Goal: Task Accomplishment & Management: Use online tool/utility

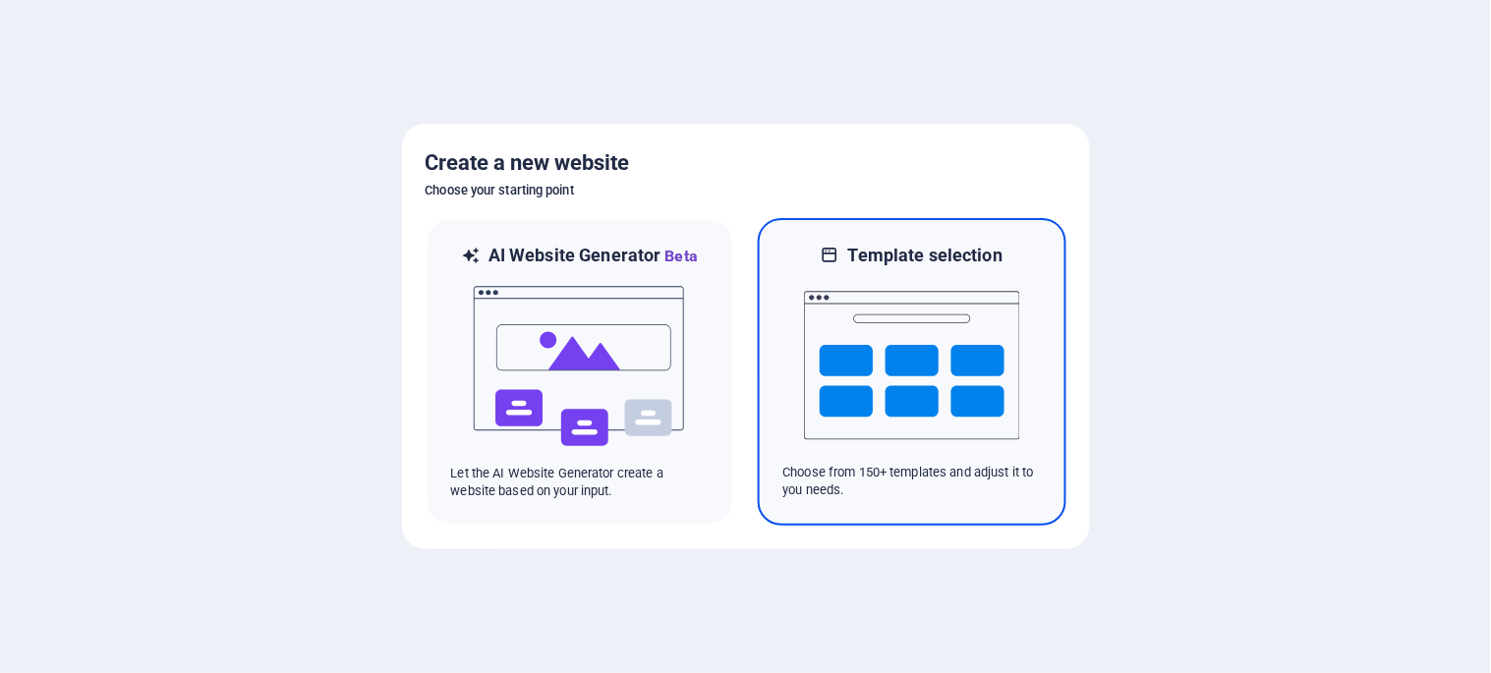
click at [889, 406] on img at bounding box center [912, 365] width 216 height 197
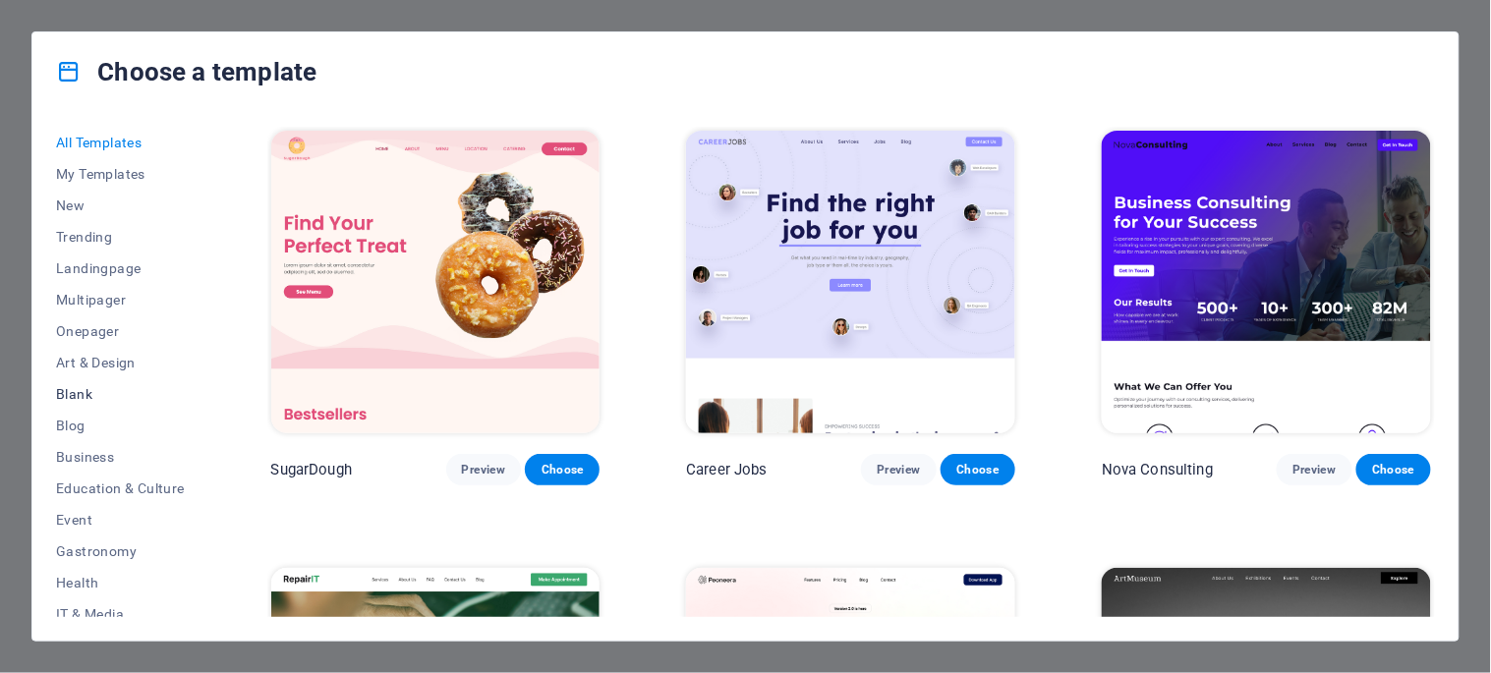
click at [80, 389] on span "Blank" at bounding box center [120, 394] width 129 height 16
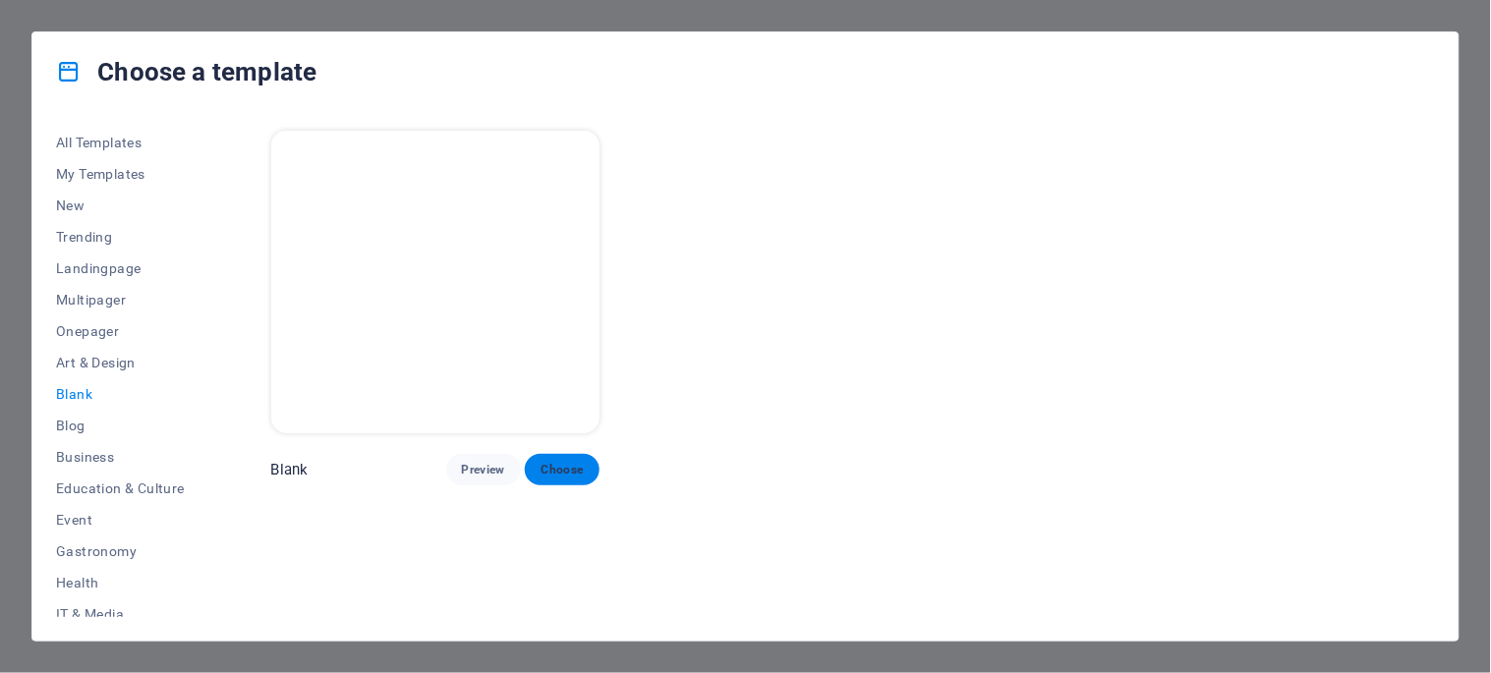
click at [583, 462] on span "Choose" at bounding box center [561, 470] width 43 height 16
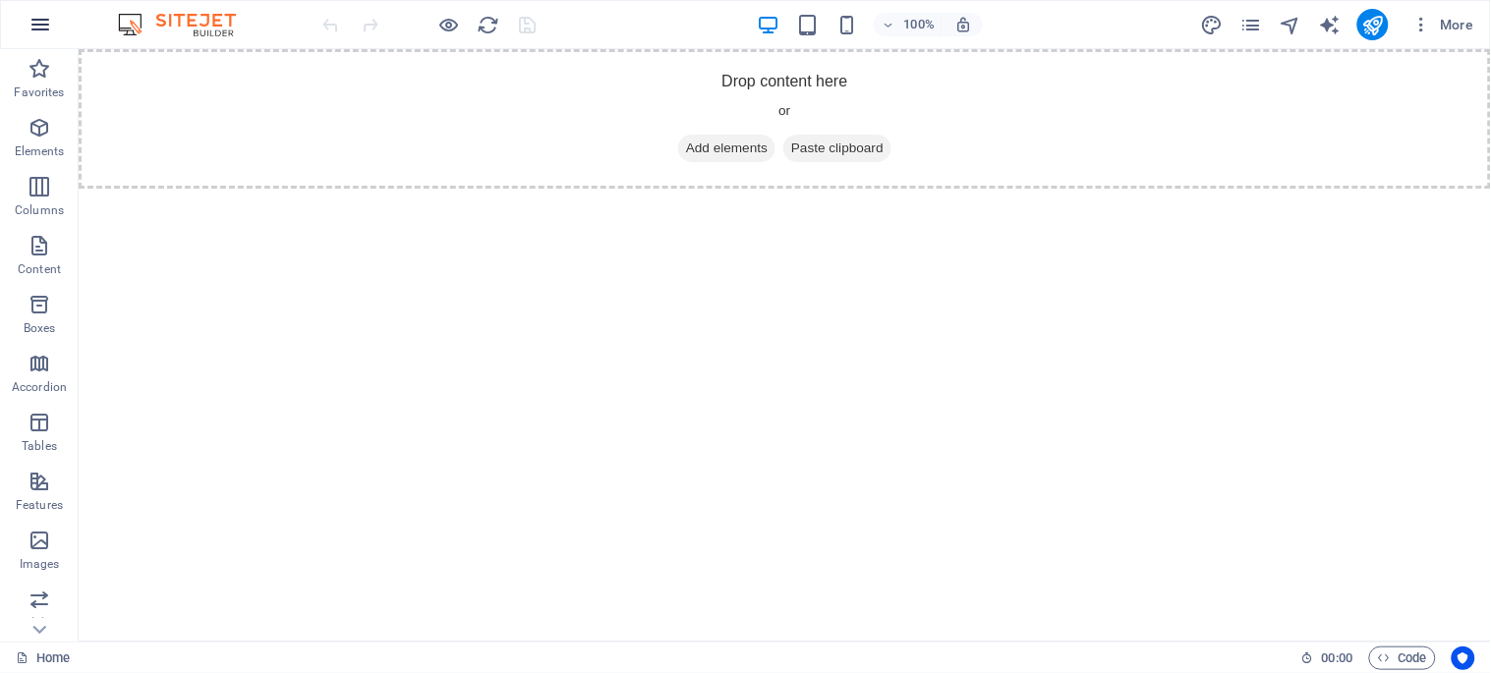
click at [41, 13] on icon "button" at bounding box center [40, 25] width 24 height 24
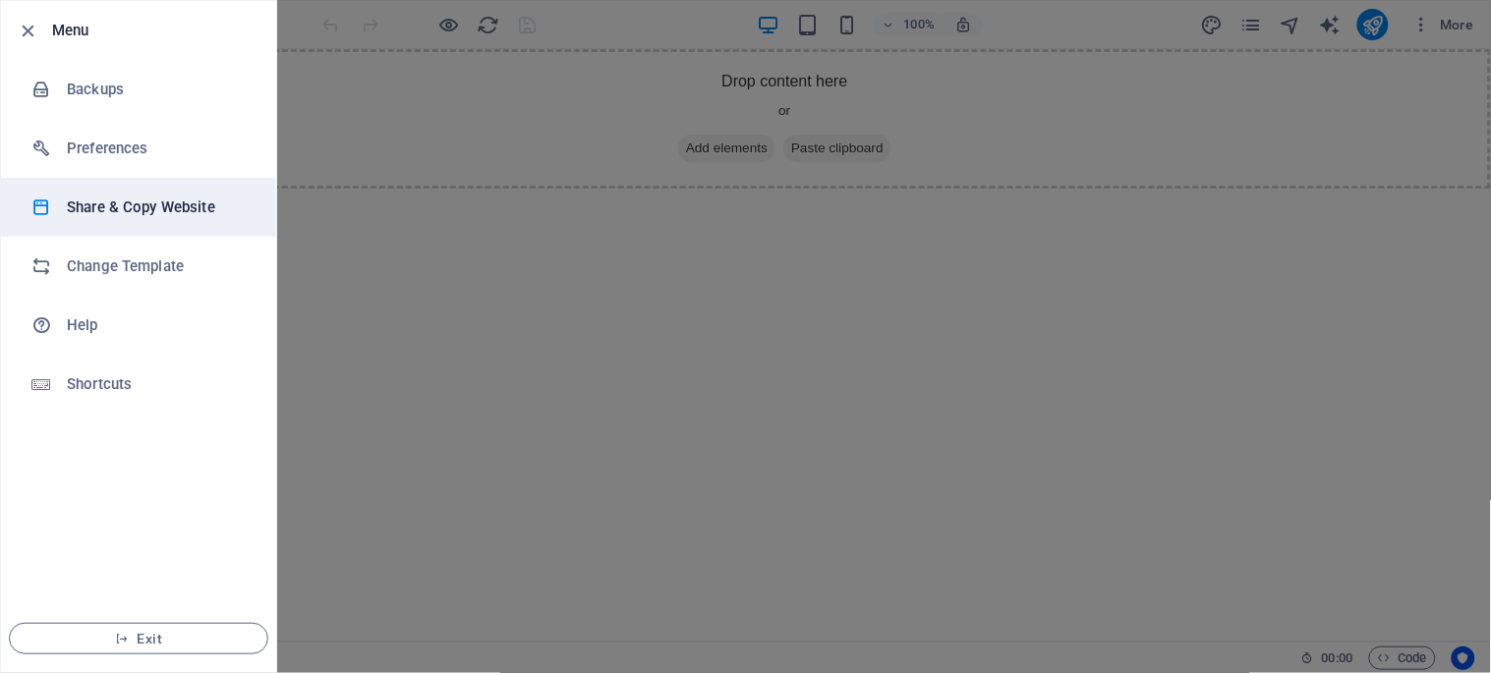
click at [178, 208] on h6 "Share & Copy Website" at bounding box center [158, 208] width 182 height 24
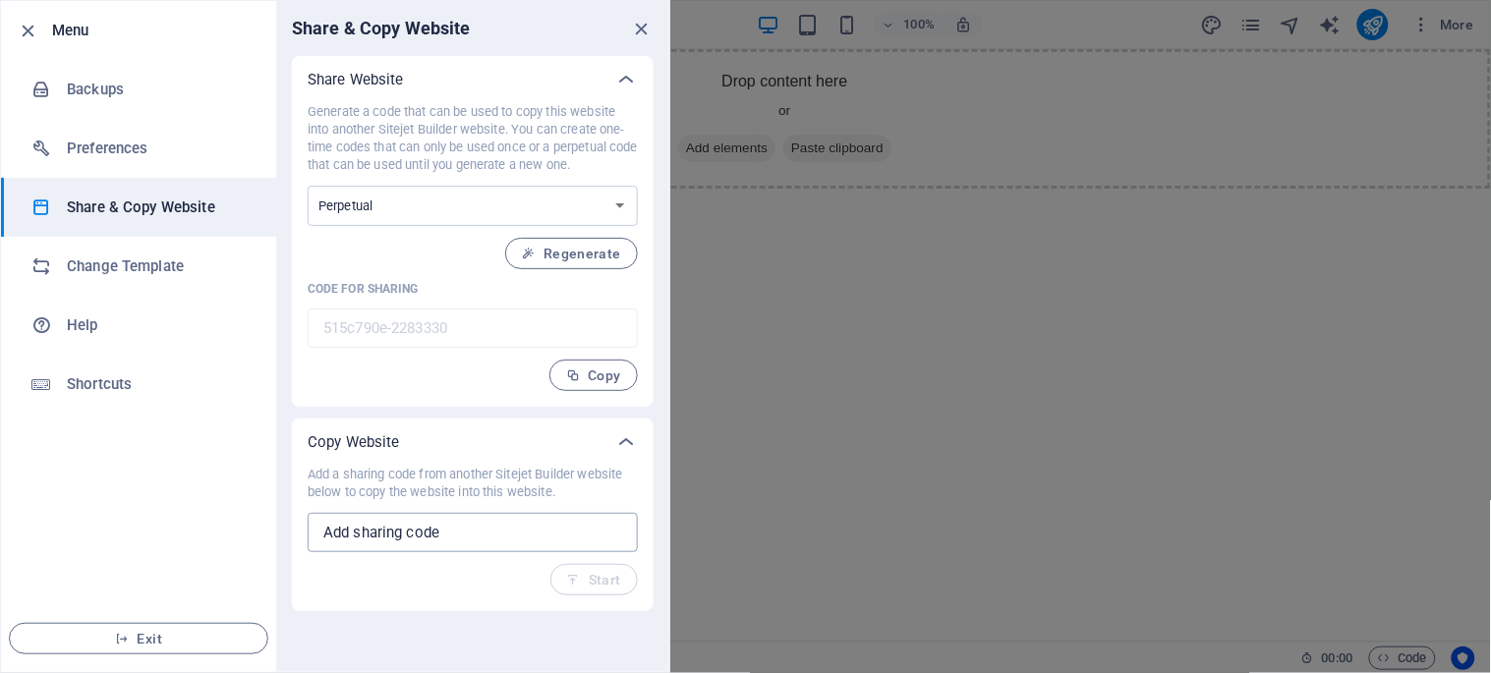
click at [487, 533] on input "text" at bounding box center [473, 532] width 330 height 39
paste input "2fd90f93-1880575"
type input "2fd90f93-1880575"
click at [594, 578] on span "Start" at bounding box center [594, 580] width 54 height 16
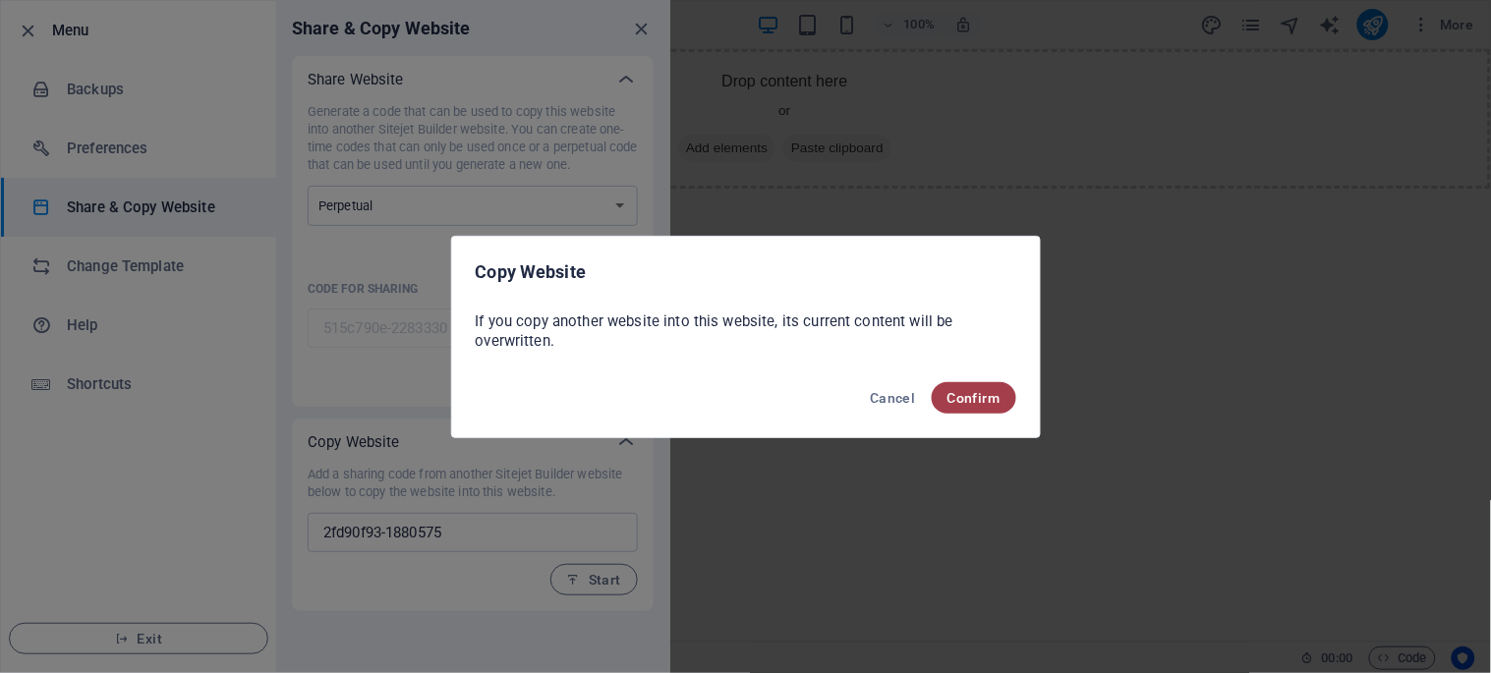
click at [977, 398] on span "Confirm" at bounding box center [973, 398] width 53 height 16
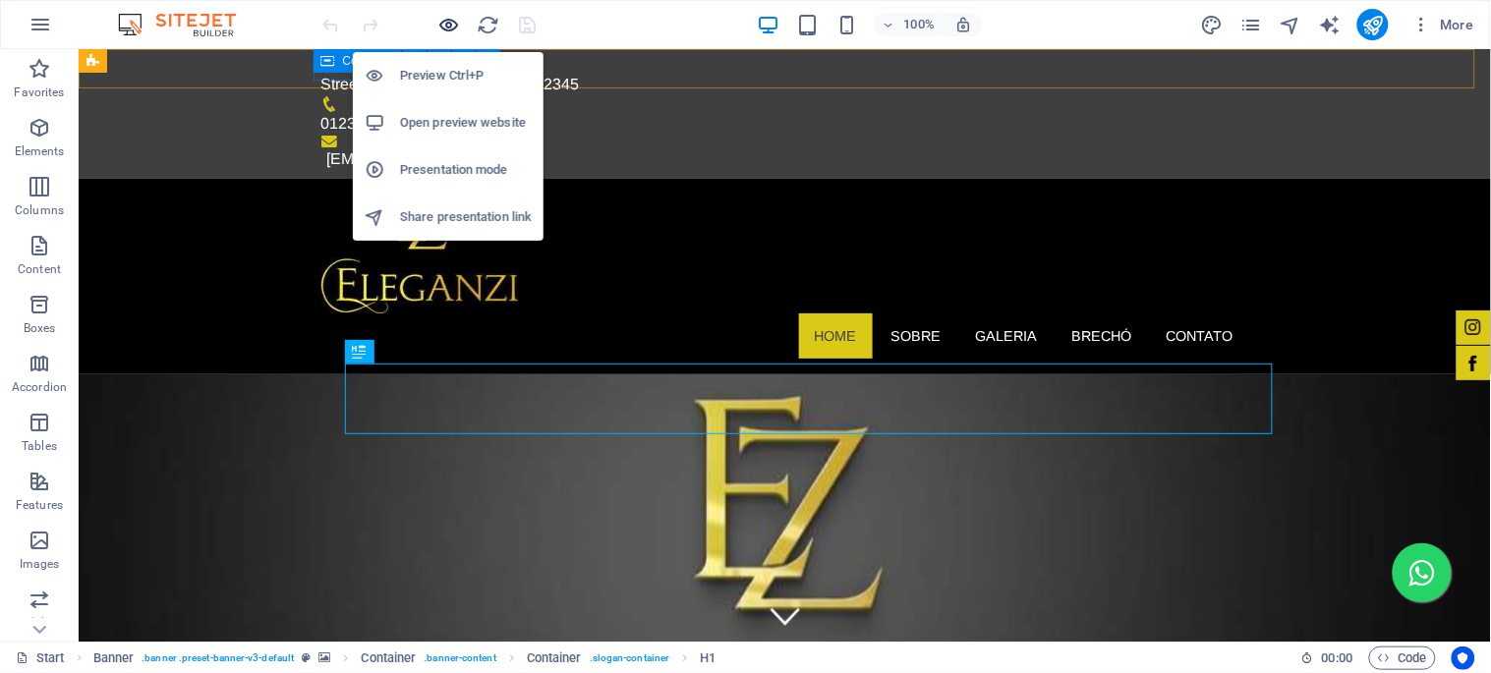
click at [458, 21] on icon "button" at bounding box center [449, 25] width 23 height 23
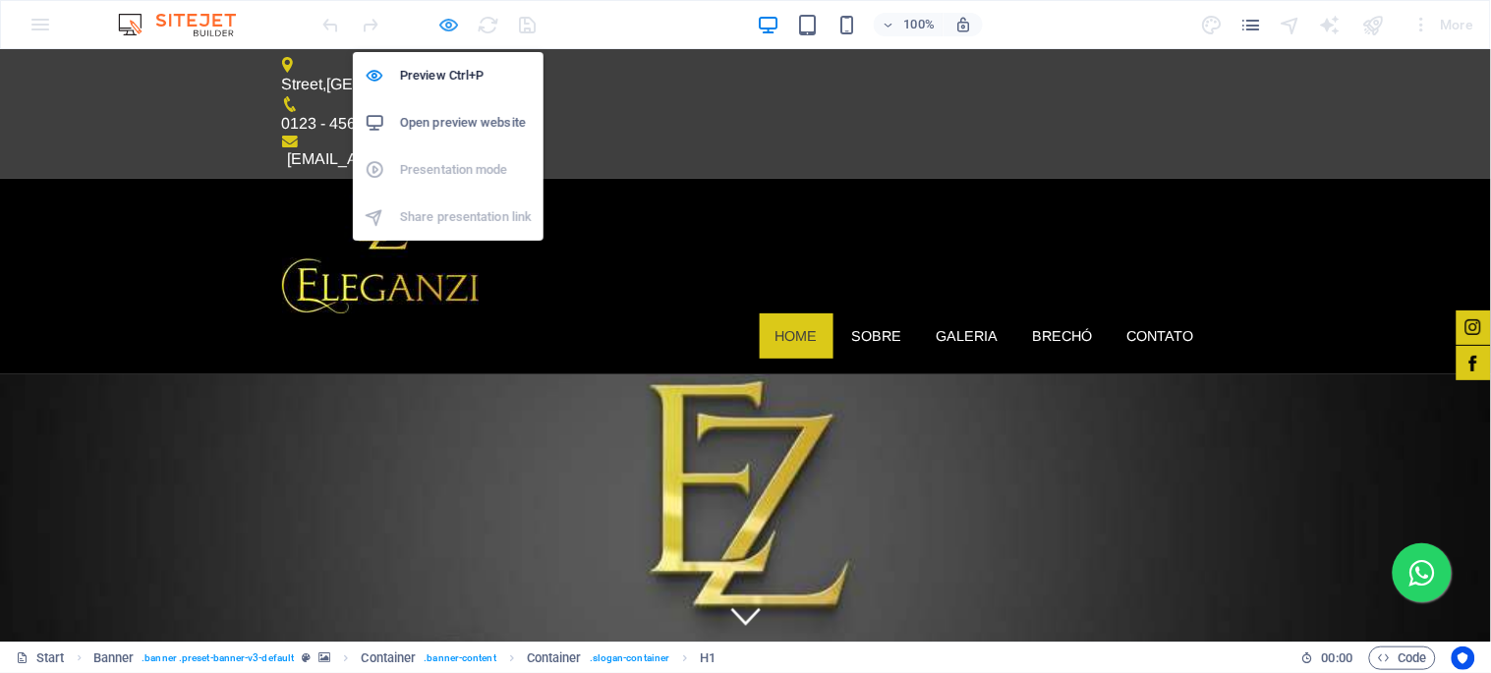
click at [454, 22] on icon "button" at bounding box center [449, 25] width 23 height 23
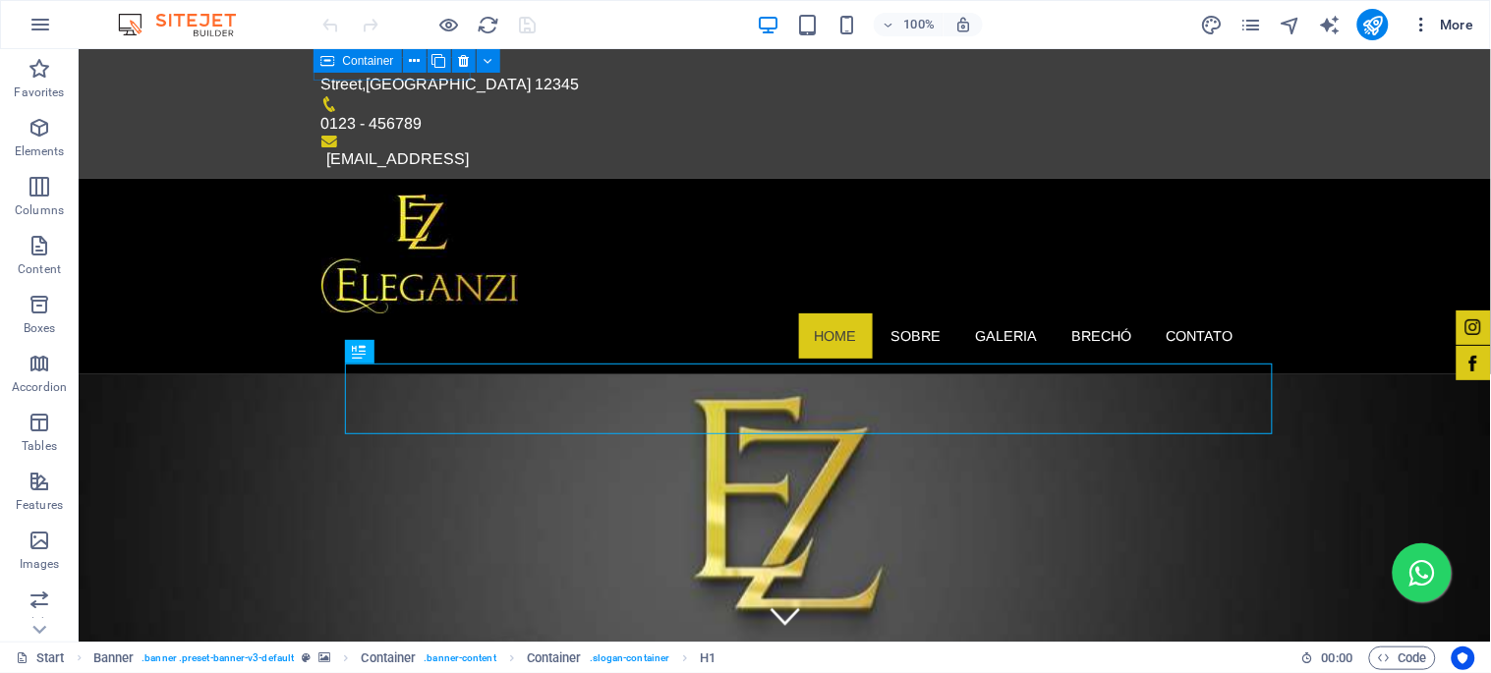
click at [1420, 15] on icon "button" at bounding box center [1422, 25] width 20 height 20
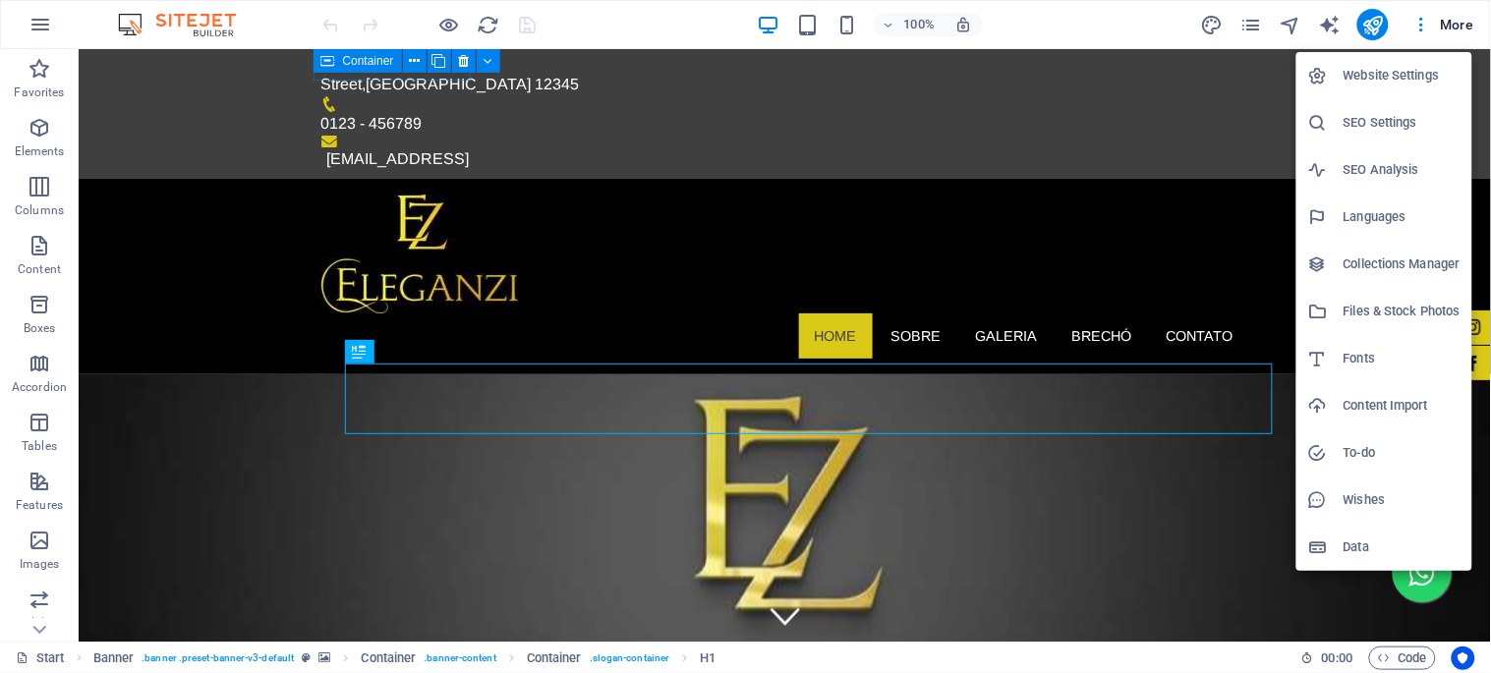
click at [1367, 72] on h6 "Website Settings" at bounding box center [1401, 76] width 117 height 24
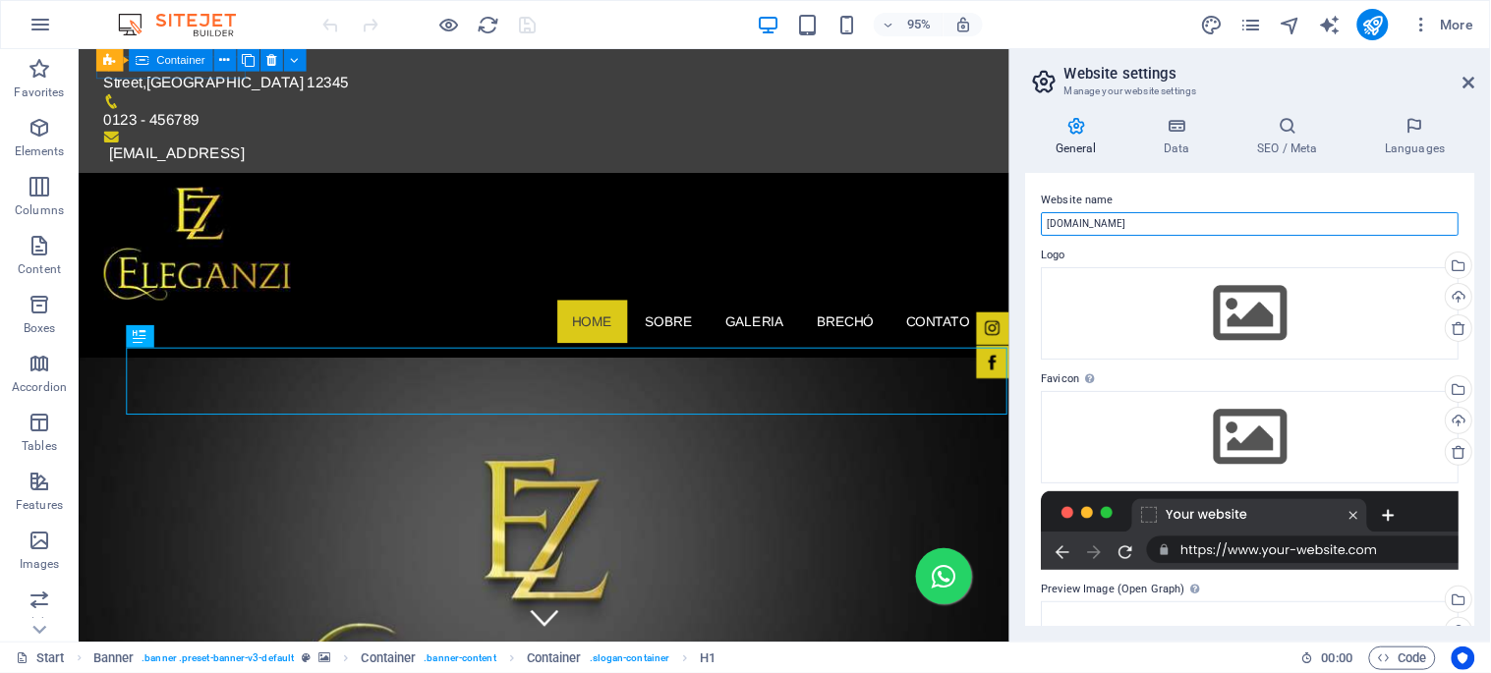
click at [1098, 219] on input "[DOMAIN_NAME]" at bounding box center [1251, 224] width 418 height 24
paste input "Eleganzi"
type input "Eleganzi"
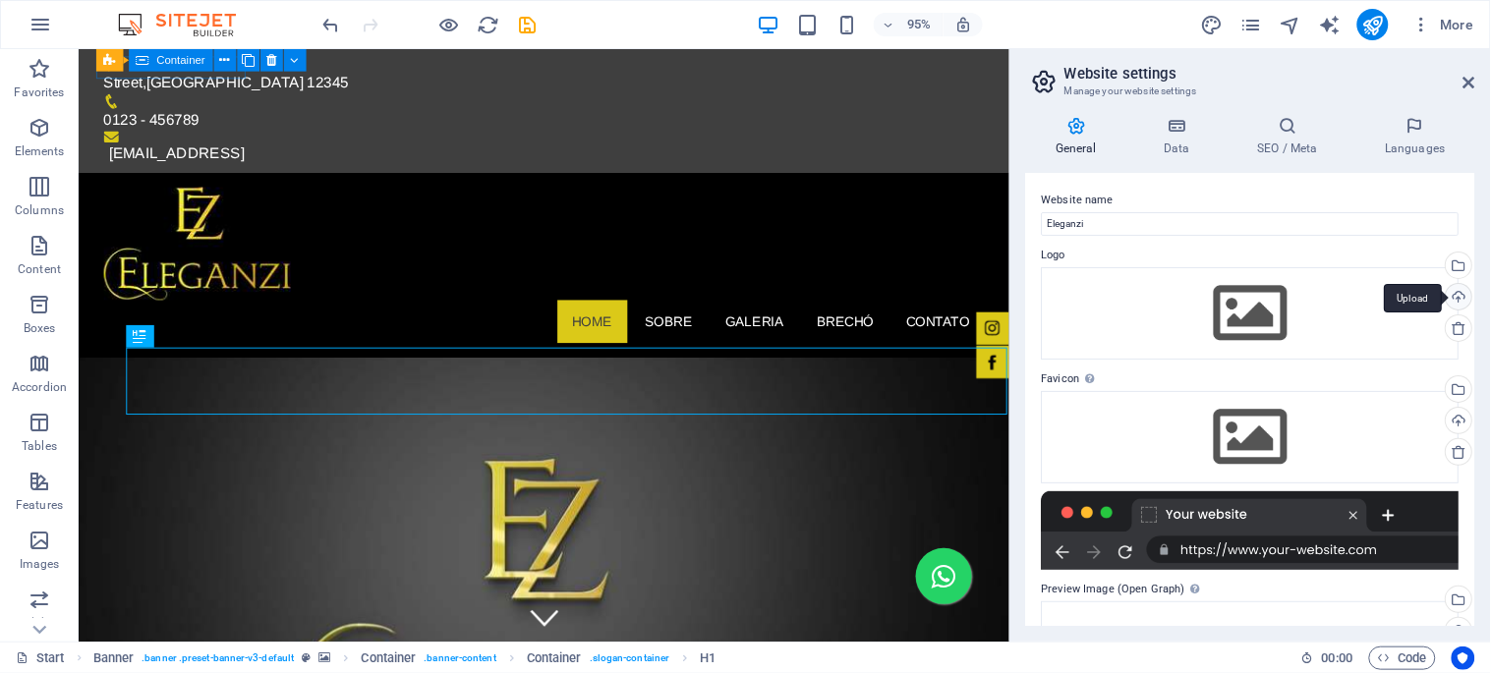
click at [1455, 301] on div "Upload" at bounding box center [1456, 298] width 29 height 29
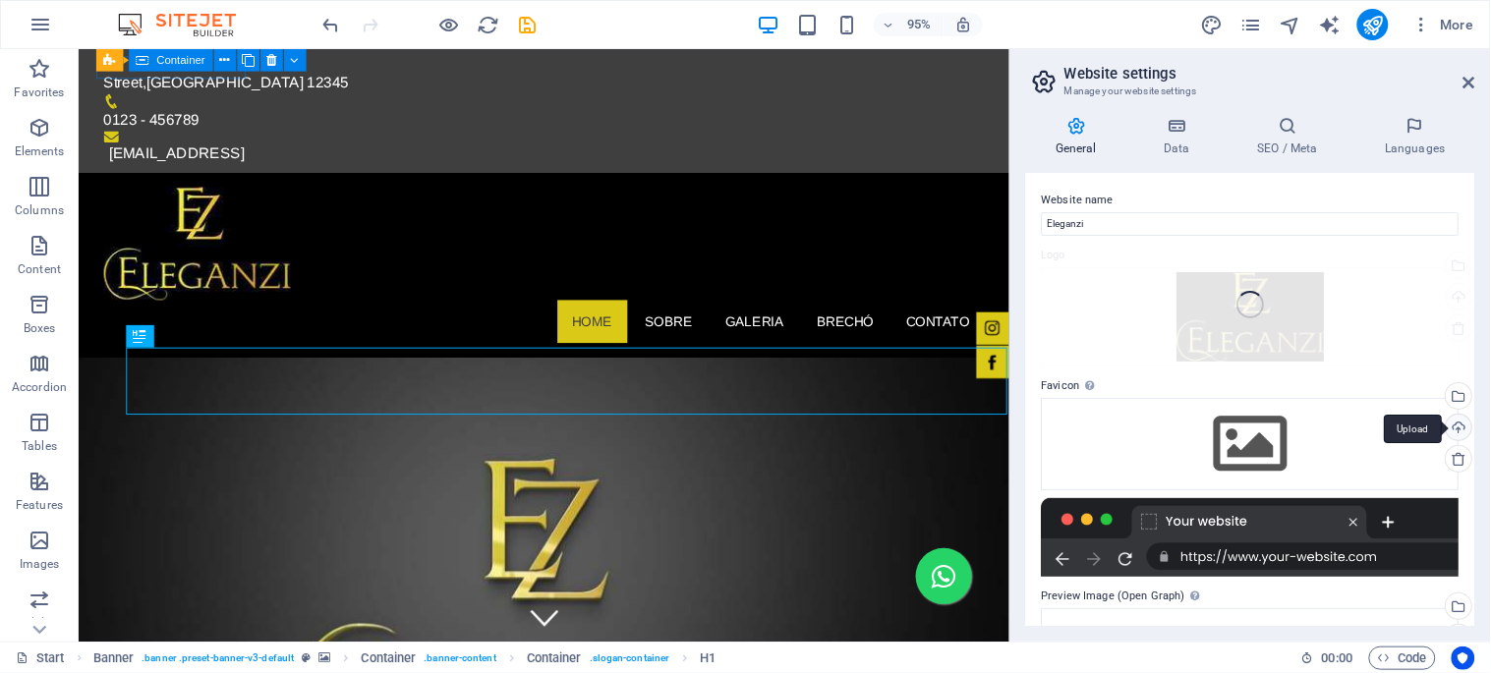
click at [1458, 425] on div "Upload" at bounding box center [1456, 429] width 29 height 29
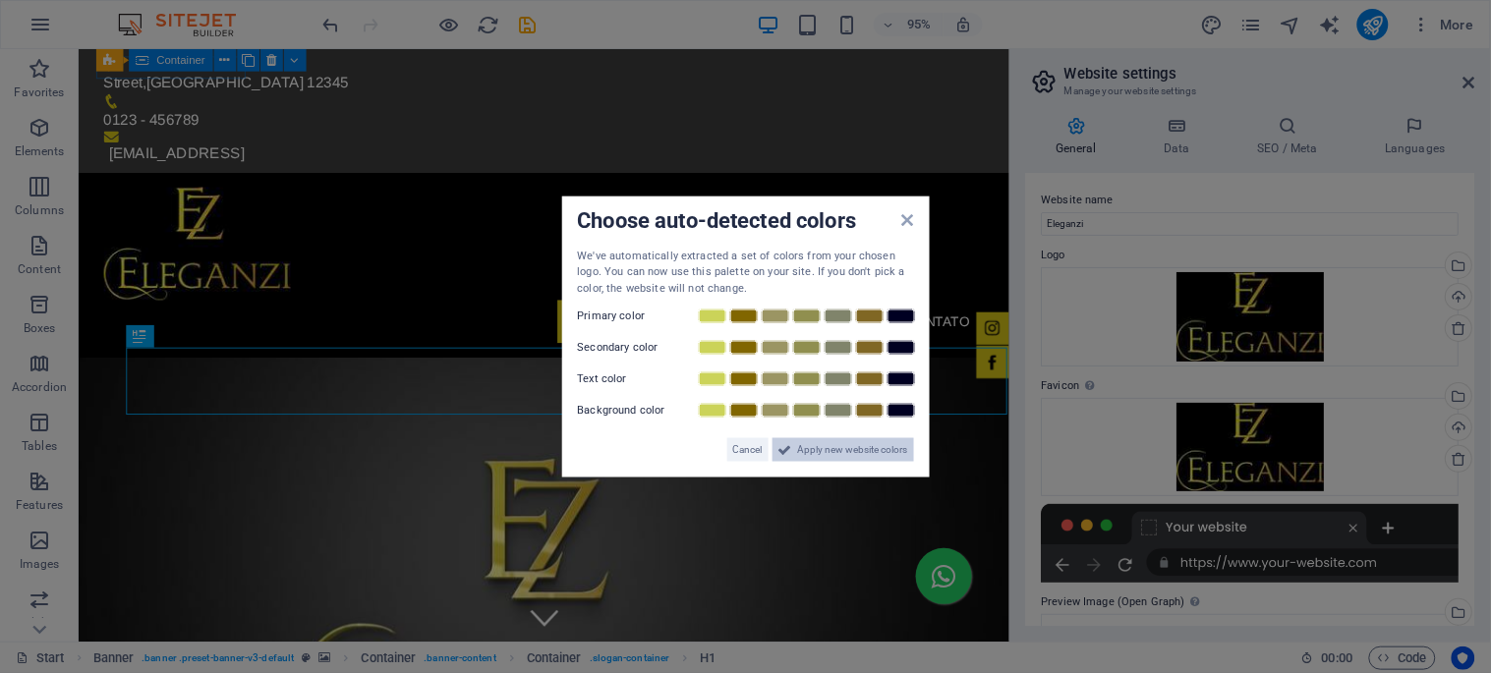
drag, startPoint x: 821, startPoint y: 459, endPoint x: 957, endPoint y: 414, distance: 142.9
click at [821, 459] on span "Apply new website colors" at bounding box center [853, 450] width 110 height 24
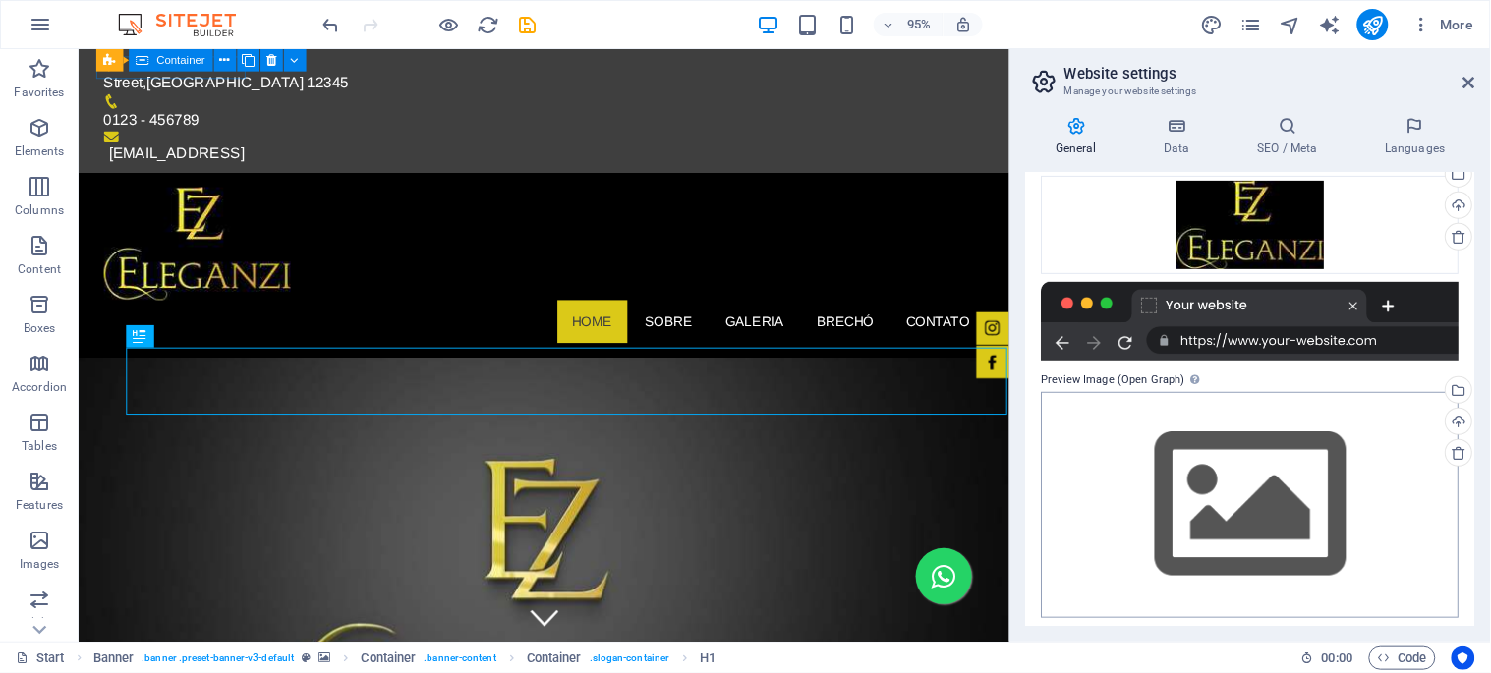
scroll to position [229, 0]
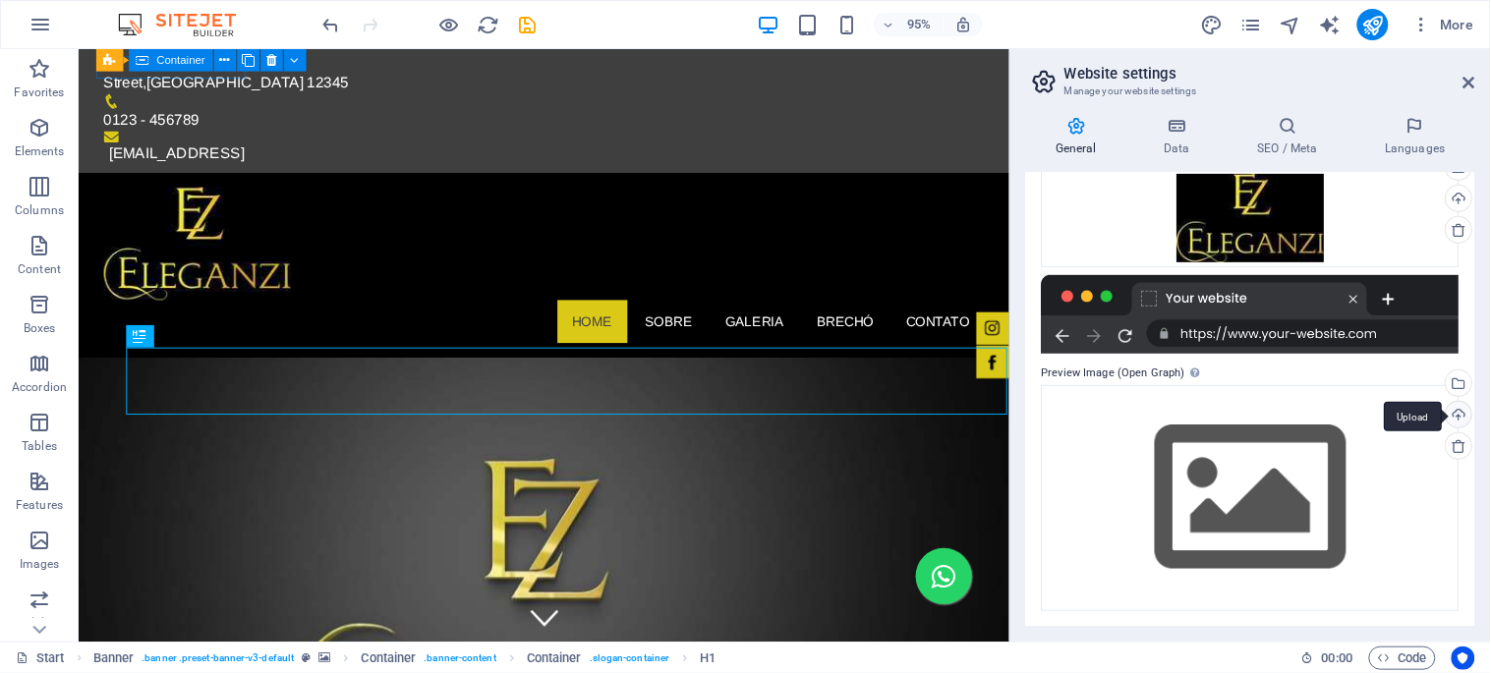
click at [1452, 416] on div "Upload" at bounding box center [1456, 416] width 29 height 29
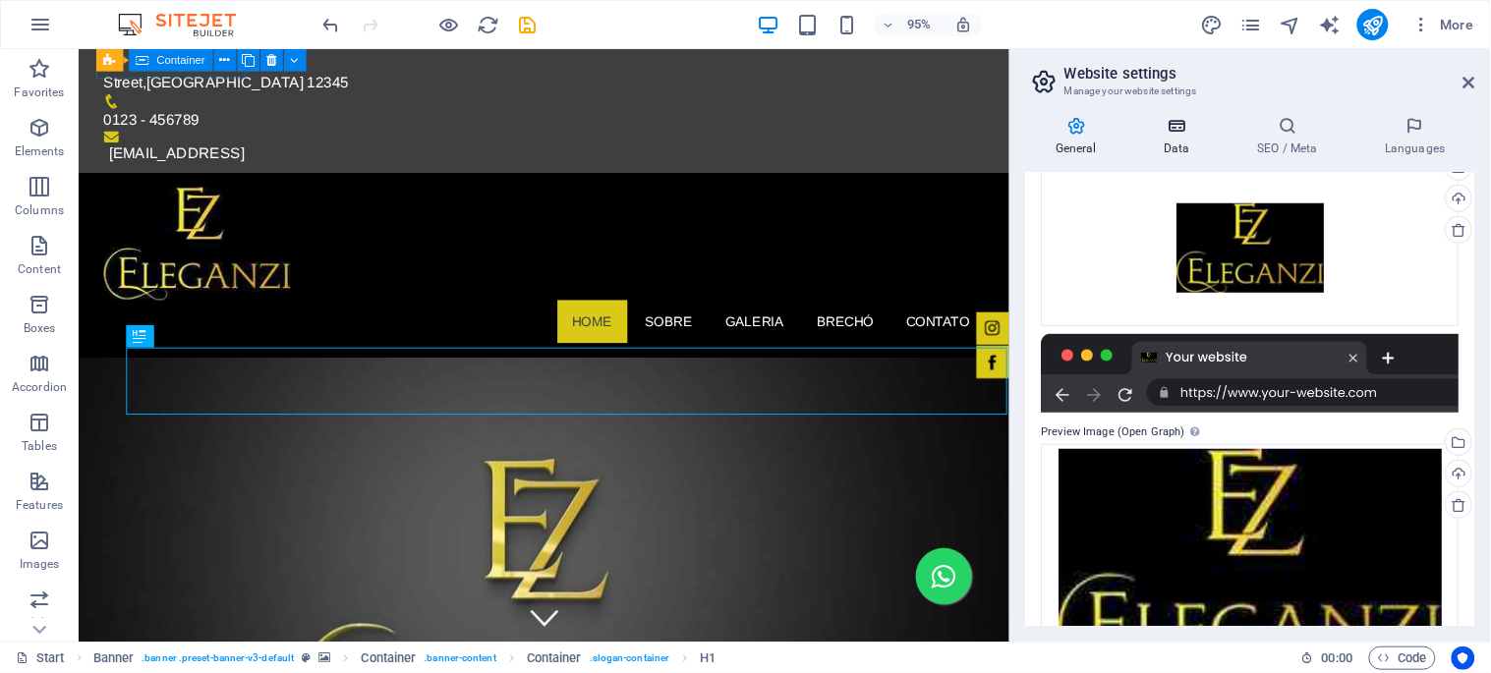
click at [1166, 133] on icon at bounding box center [1176, 126] width 85 height 20
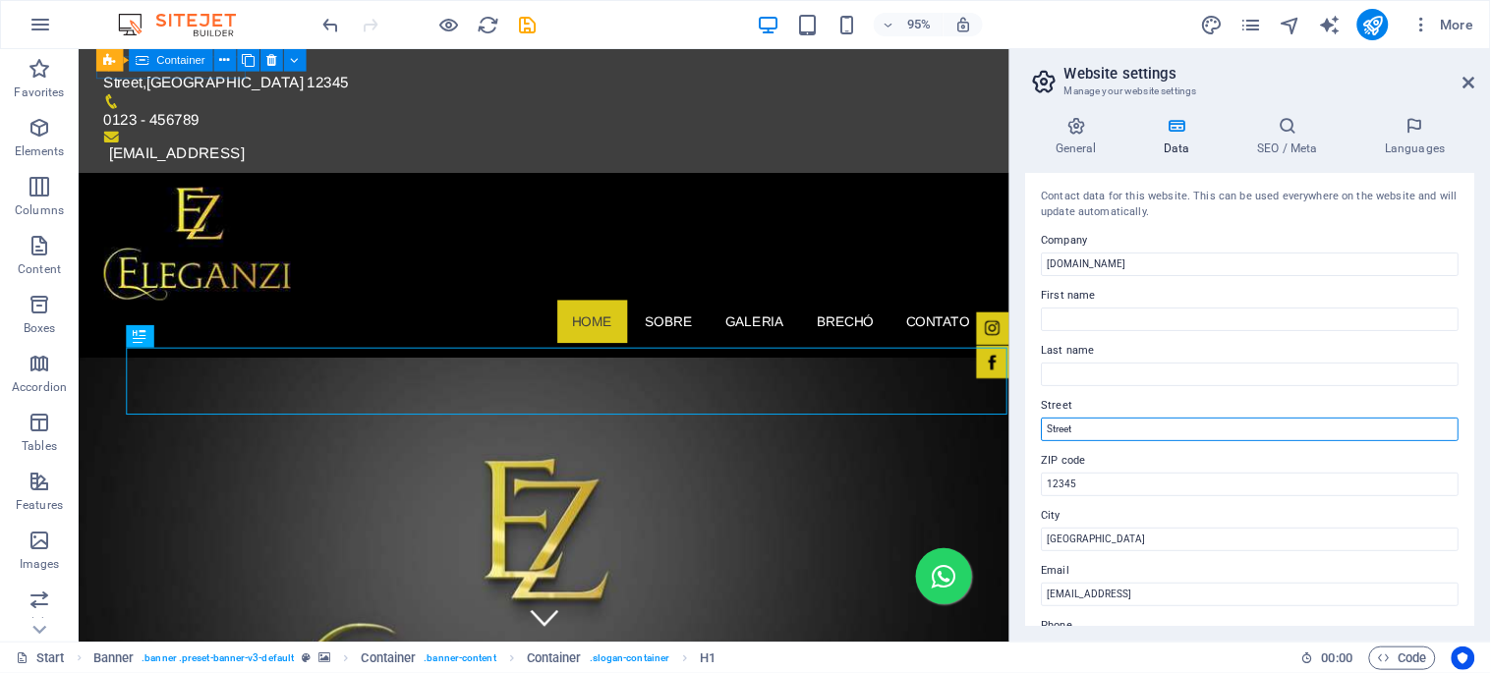
click at [1071, 430] on input "Street" at bounding box center [1251, 430] width 418 height 24
paste input "Rua Dr. [PERSON_NAME], 1010 Sobre Loja 01"
type input "Rua Dr. [PERSON_NAME], 1010 Sobre Loja 01"
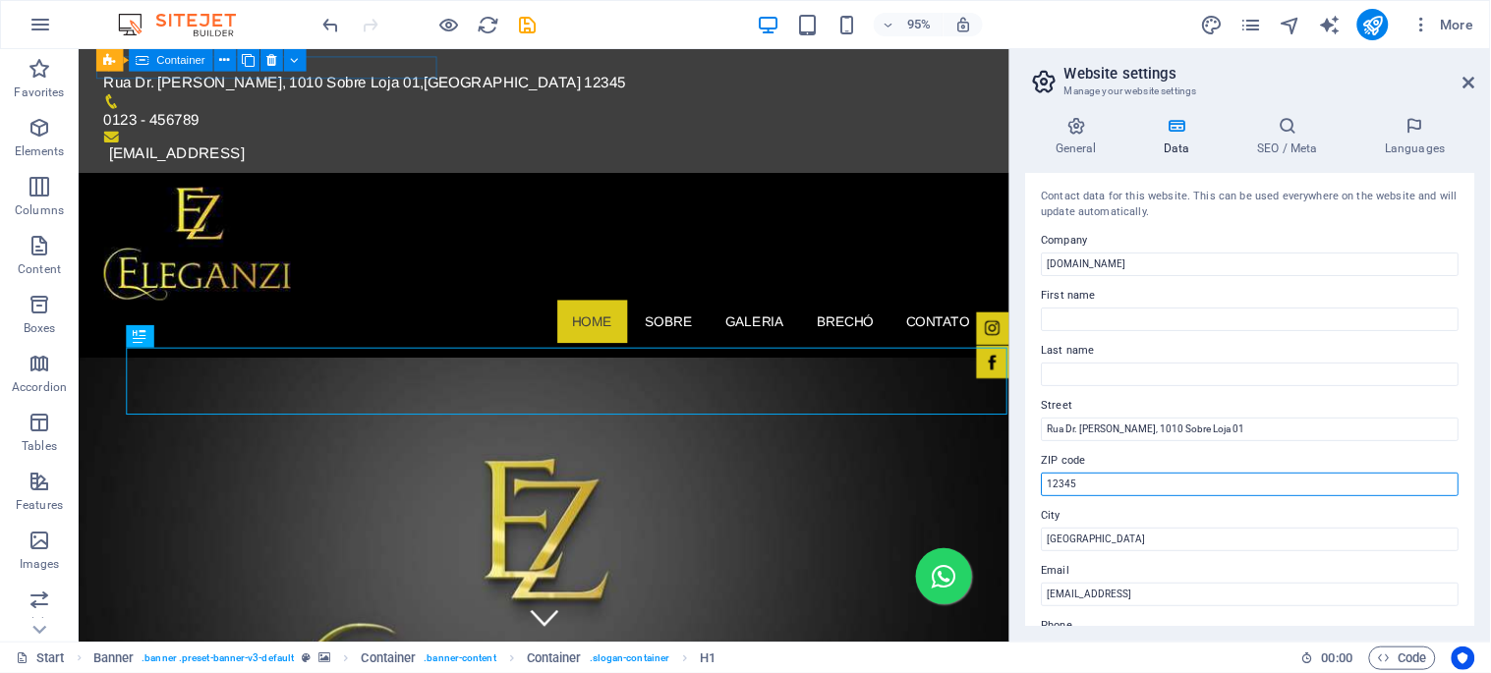
click at [1061, 482] on input "12345" at bounding box center [1251, 485] width 418 height 24
paste input "89700-06"
type input "89700-065"
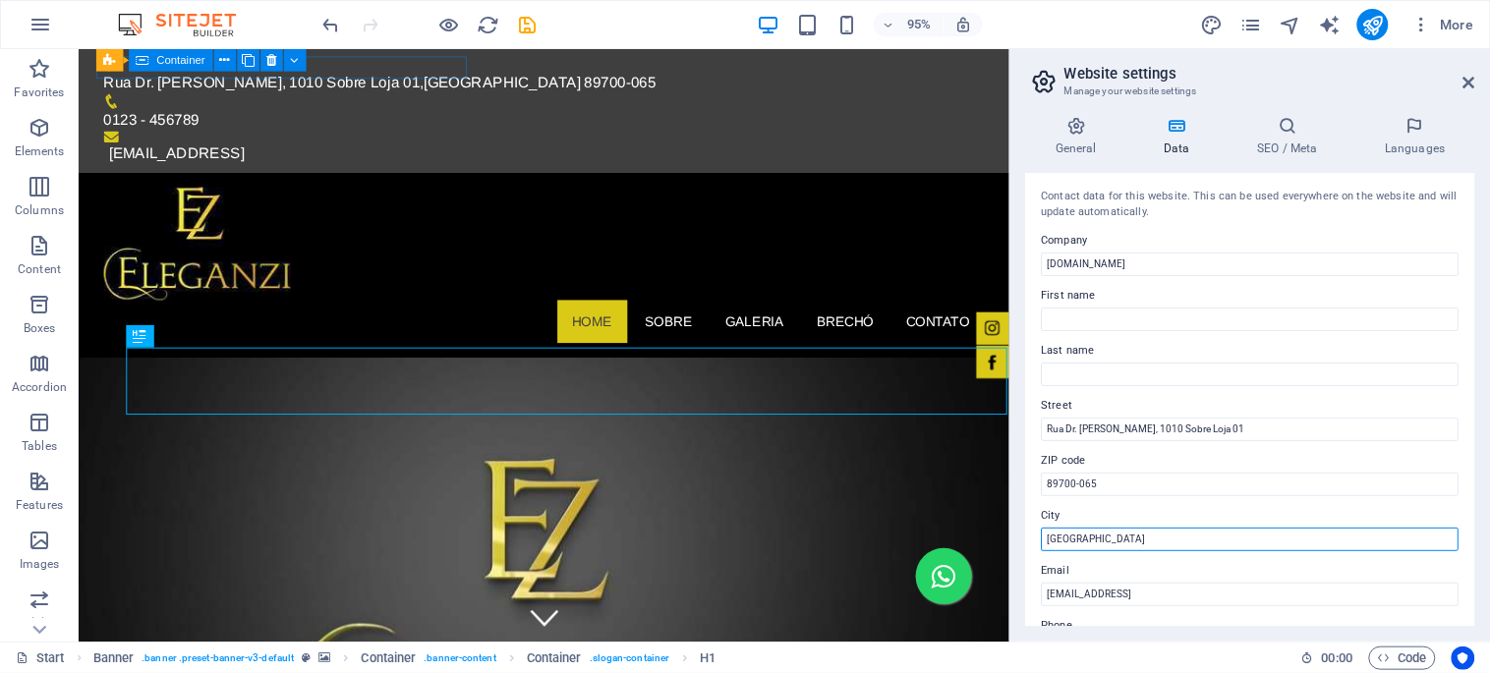
click at [1057, 534] on input "[GEOGRAPHIC_DATA]" at bounding box center [1251, 540] width 418 height 24
paste input "Concórdia - SC"
type input "Concórdia - SC"
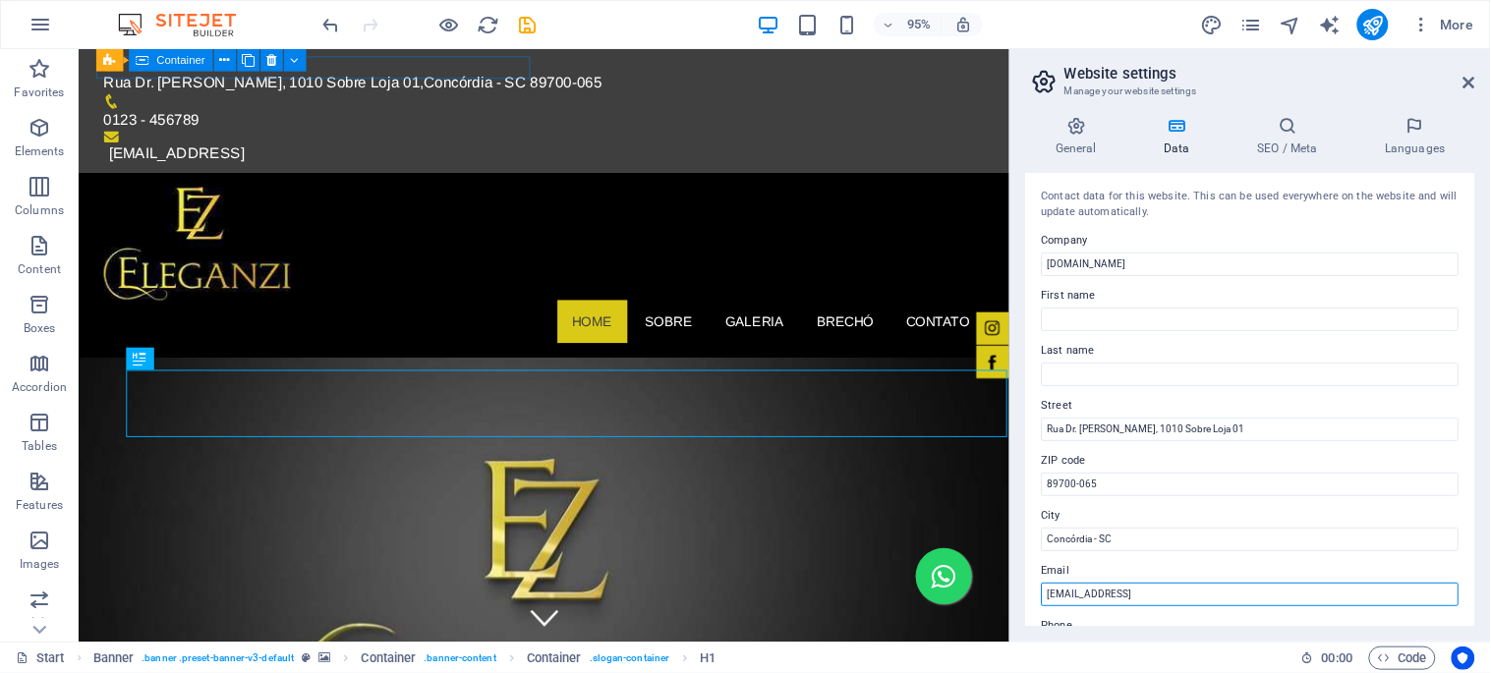
click at [1153, 592] on input "[EMAIL_ADDRESS]" at bounding box center [1251, 595] width 418 height 24
paste input "[EMAIL_ADDRESS][DOMAIN_NAME]"
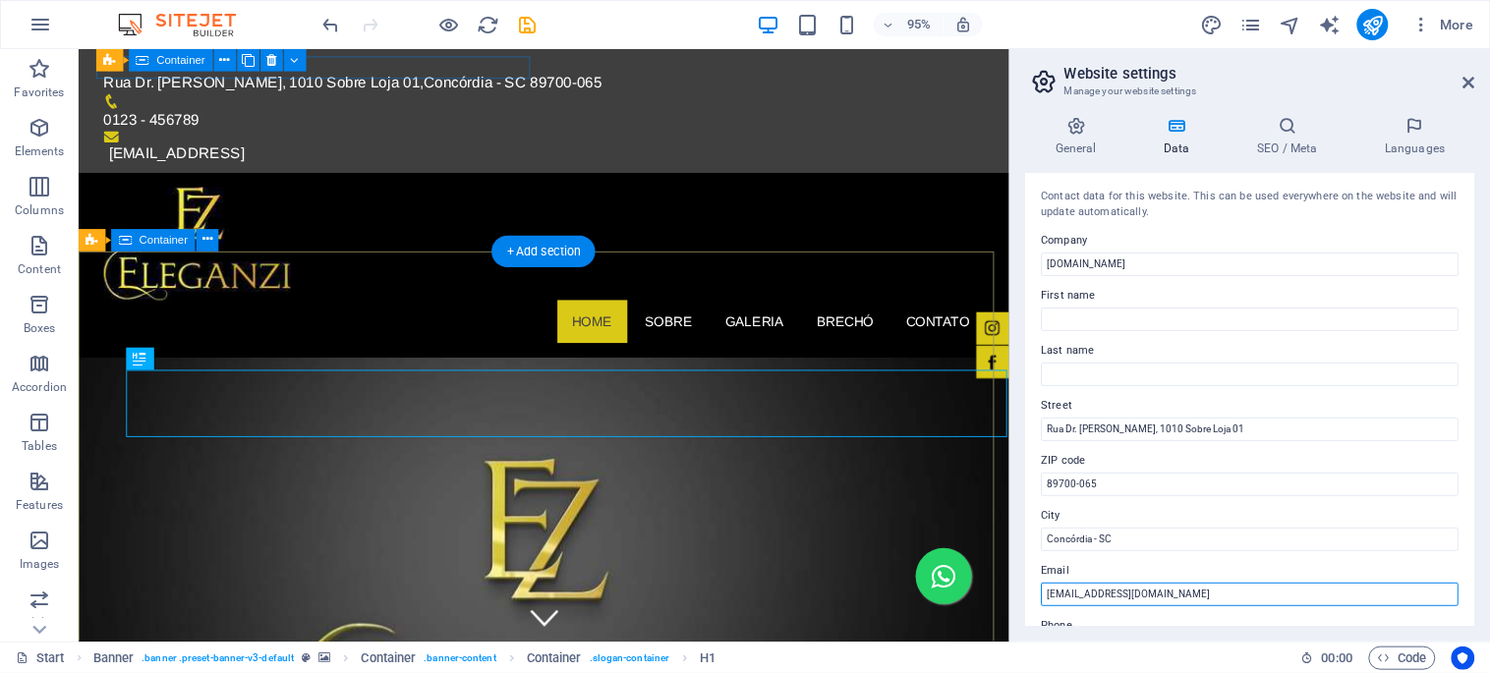
type input "[EMAIL_ADDRESS][DOMAIN_NAME]"
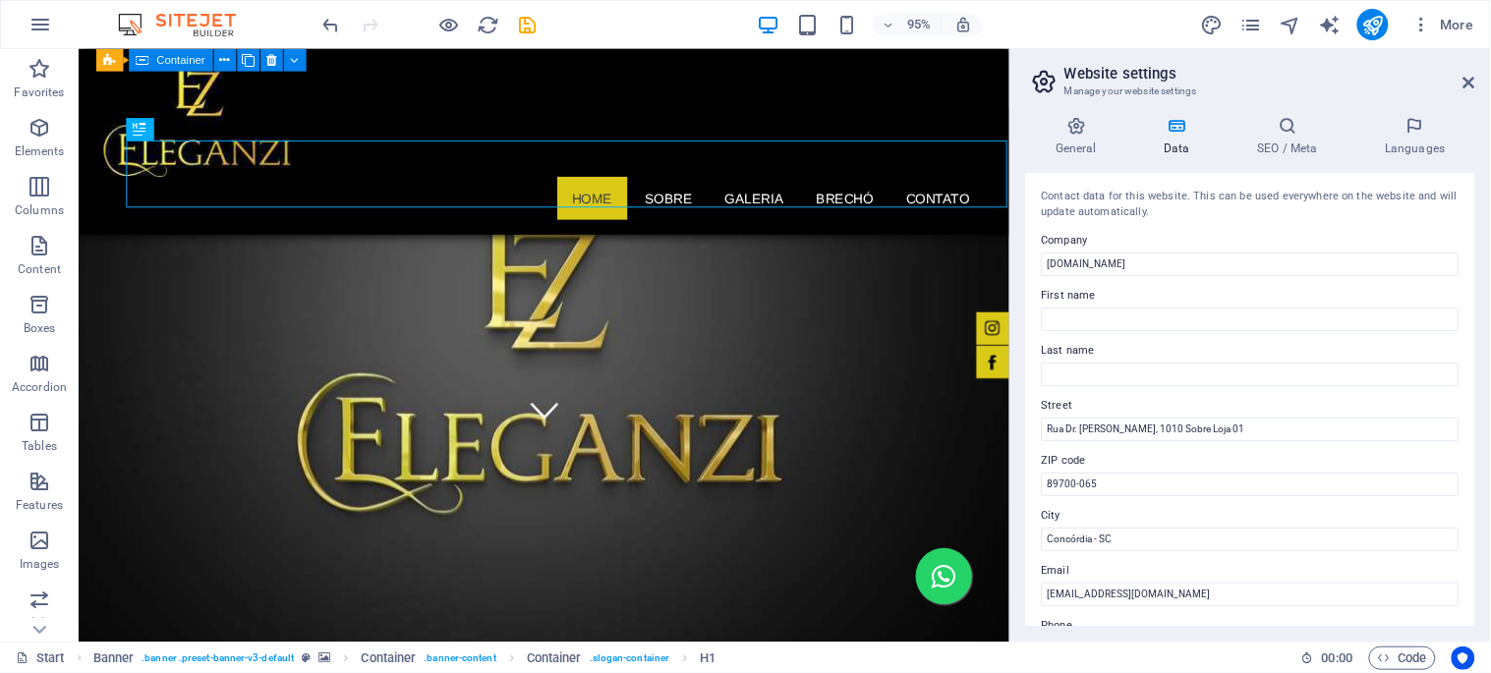
scroll to position [109, 0]
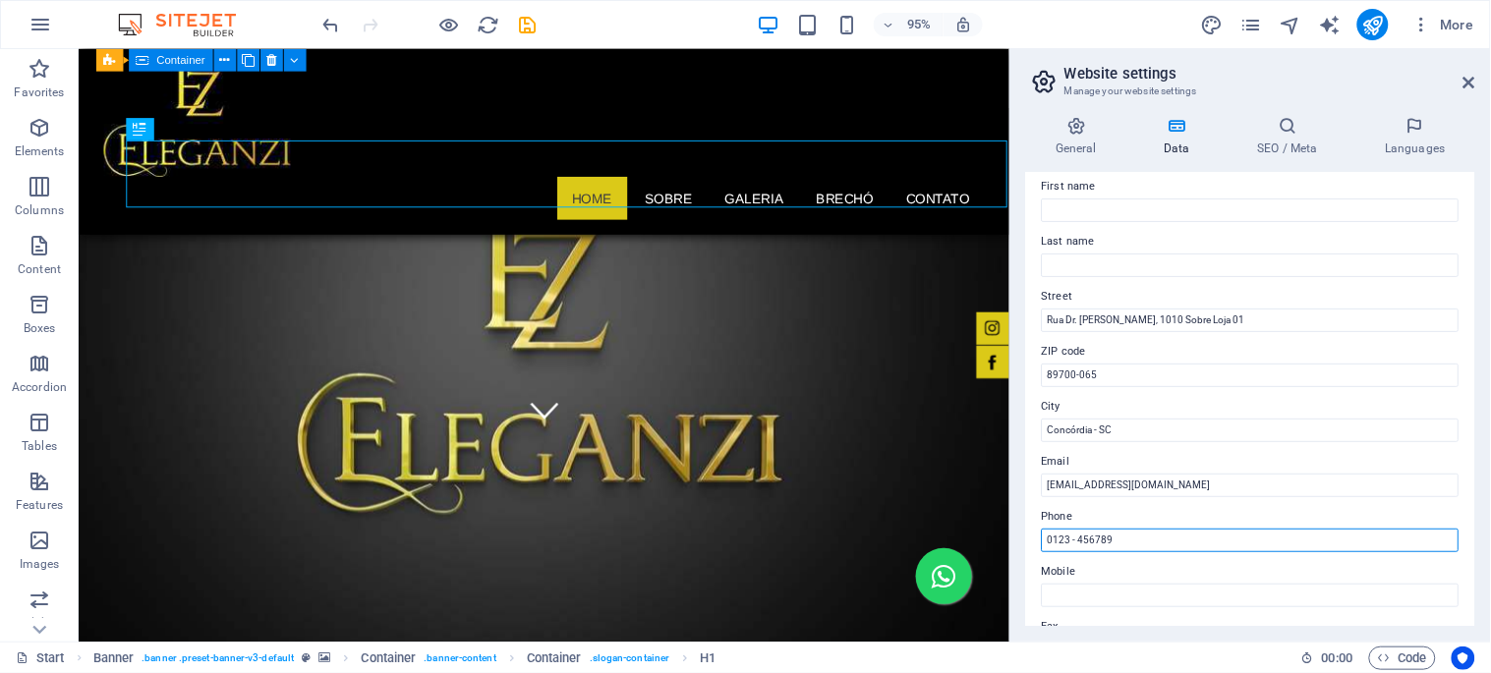
click at [1082, 541] on input "0123 - 456789" at bounding box center [1251, 541] width 418 height 24
paste input "[PHONE_NUMBER]"
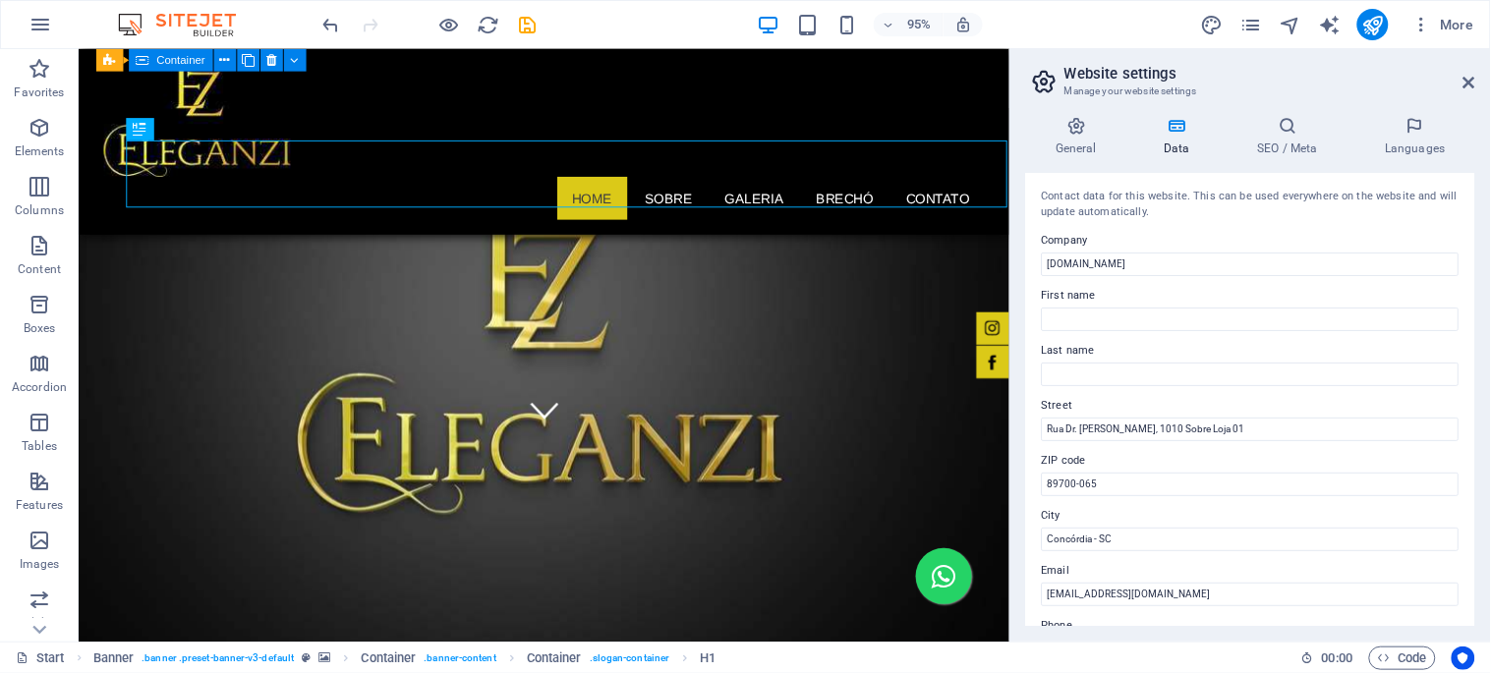
type input "[PHONE_NUMBER]"
click at [1172, 131] on icon at bounding box center [1176, 126] width 85 height 20
click at [1079, 130] on icon at bounding box center [1076, 126] width 100 height 20
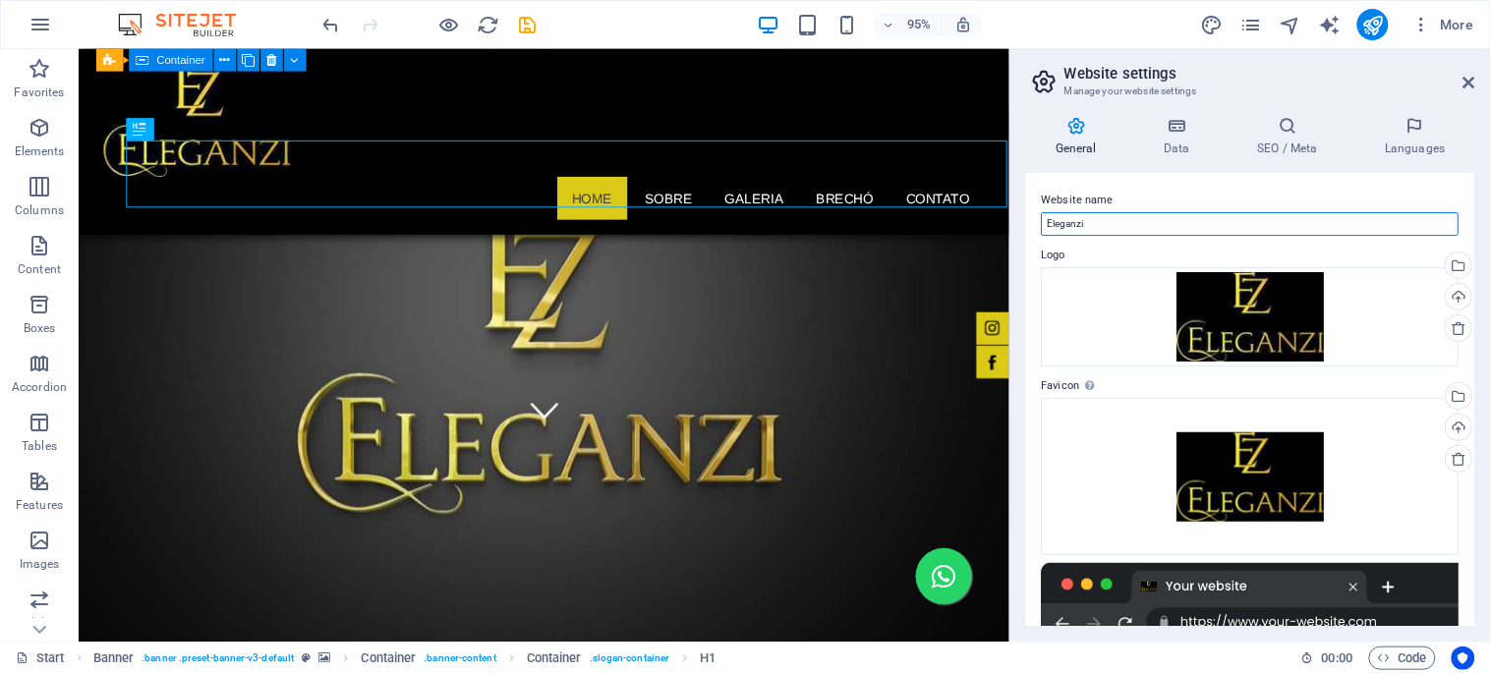
click at [1075, 227] on input "Eleganzi" at bounding box center [1251, 224] width 418 height 24
click at [1186, 116] on icon at bounding box center [1176, 126] width 85 height 20
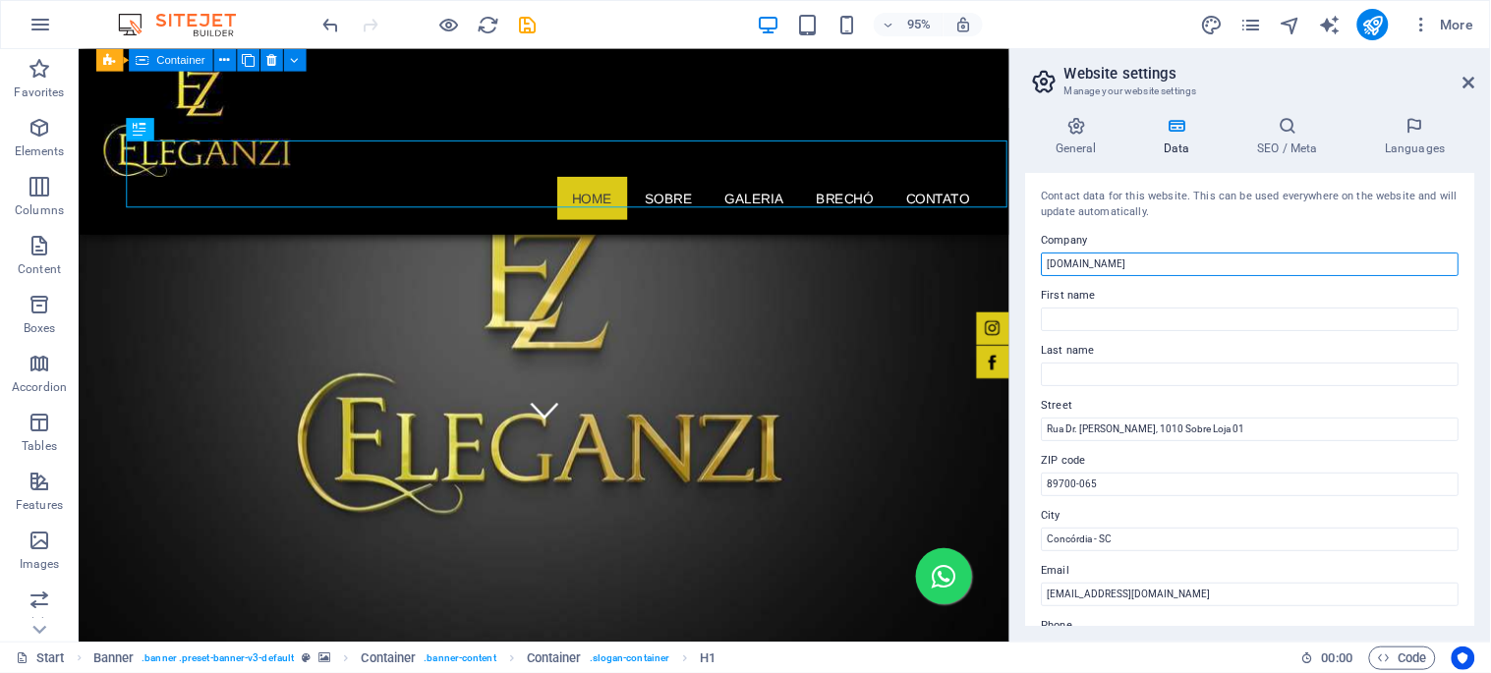
click at [1142, 256] on input "[DOMAIN_NAME]" at bounding box center [1251, 265] width 418 height 24
paste input "Eleganzi"
type input "Eleganzi"
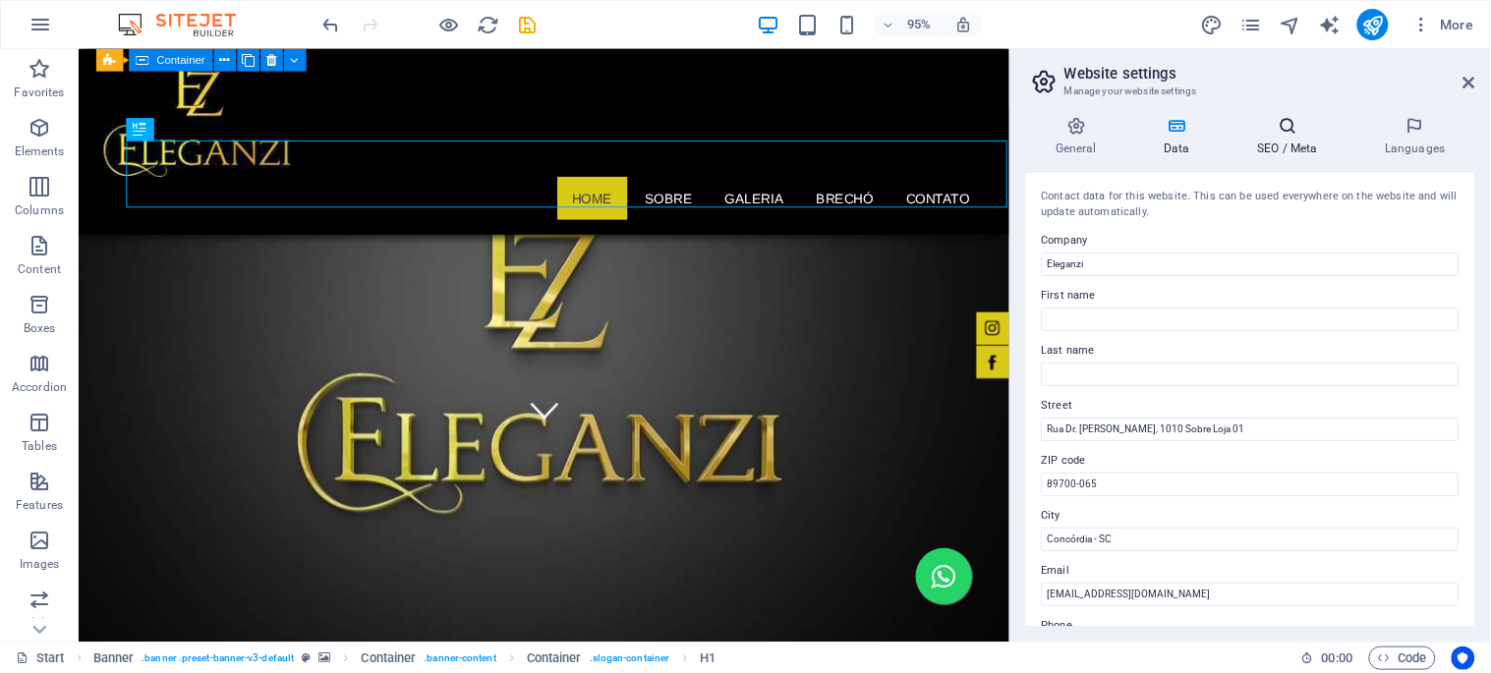
click at [1290, 136] on h4 "SEO / Meta" at bounding box center [1291, 136] width 128 height 41
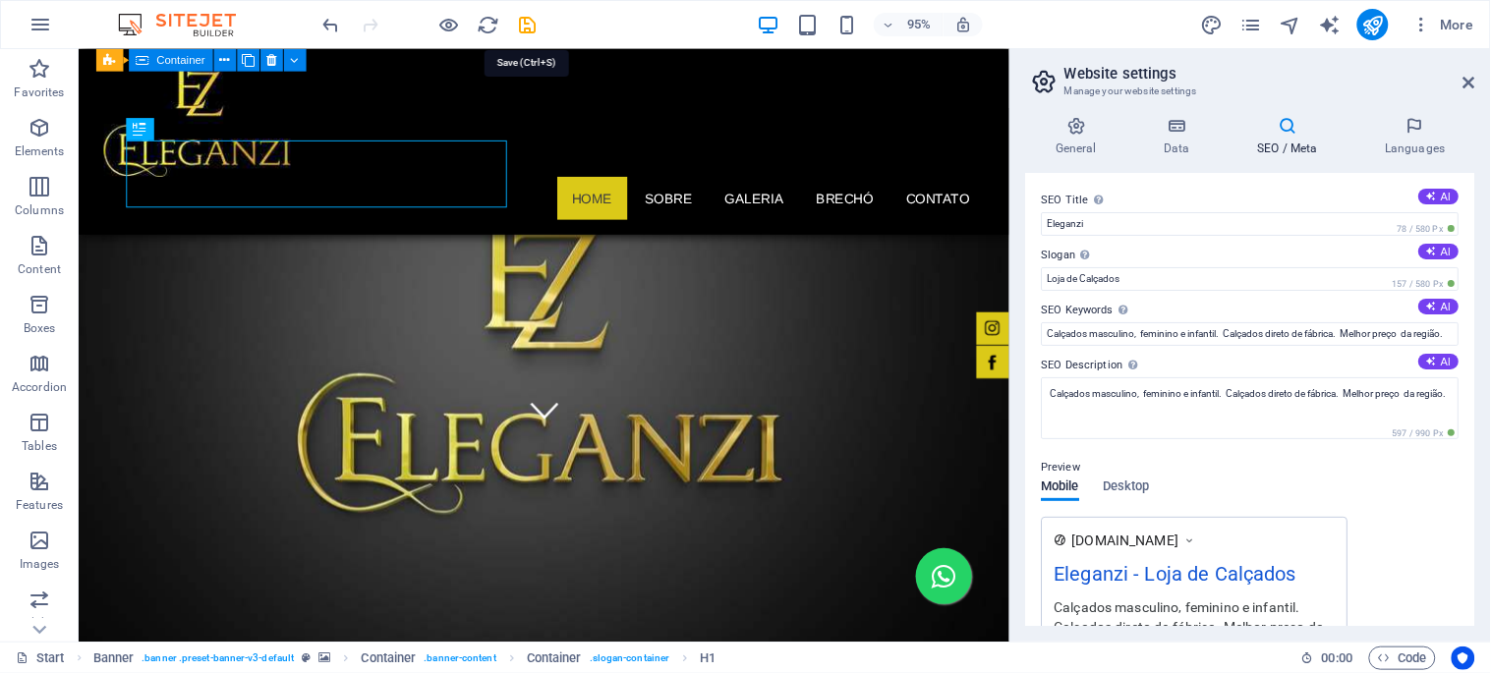
click at [525, 20] on icon "save" at bounding box center [528, 25] width 23 height 23
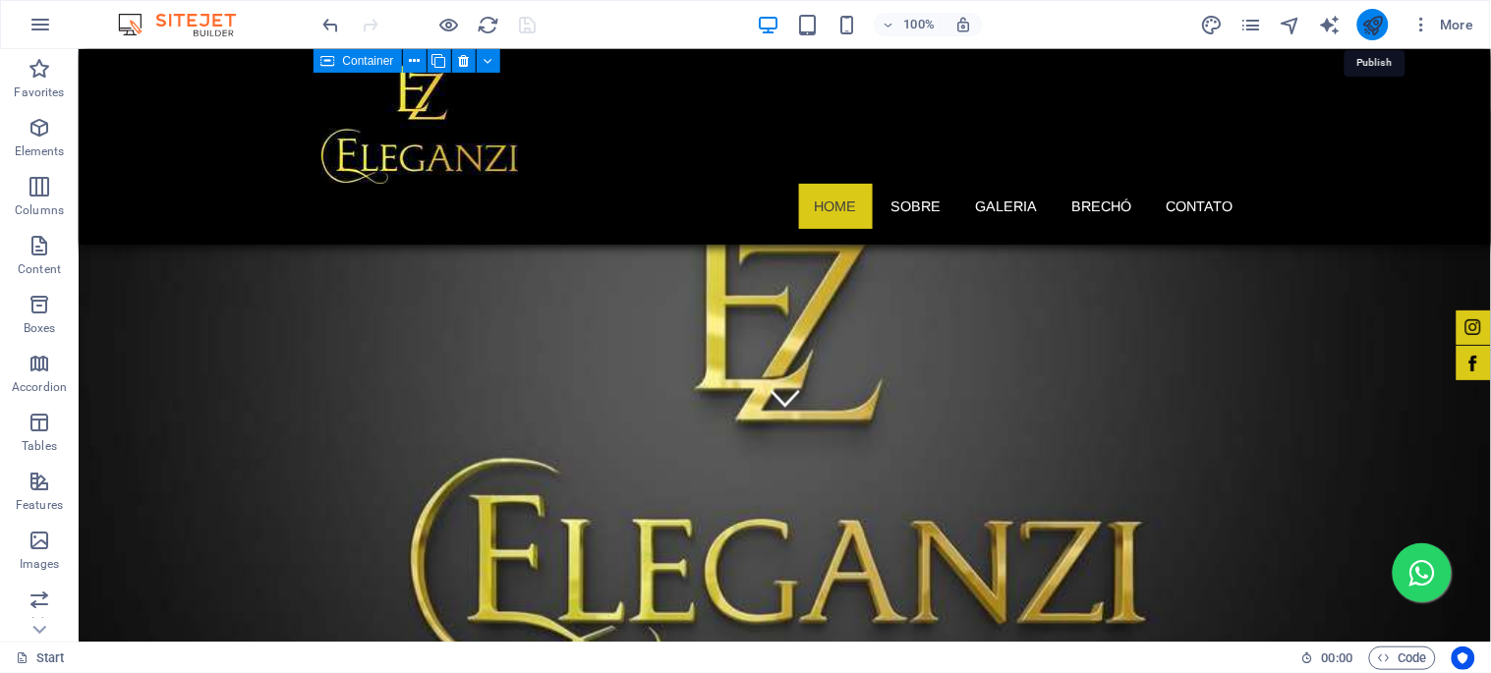
click at [1376, 22] on icon "publish" at bounding box center [1372, 25] width 23 height 23
